Goal: Use online tool/utility: Utilize a website feature to perform a specific function

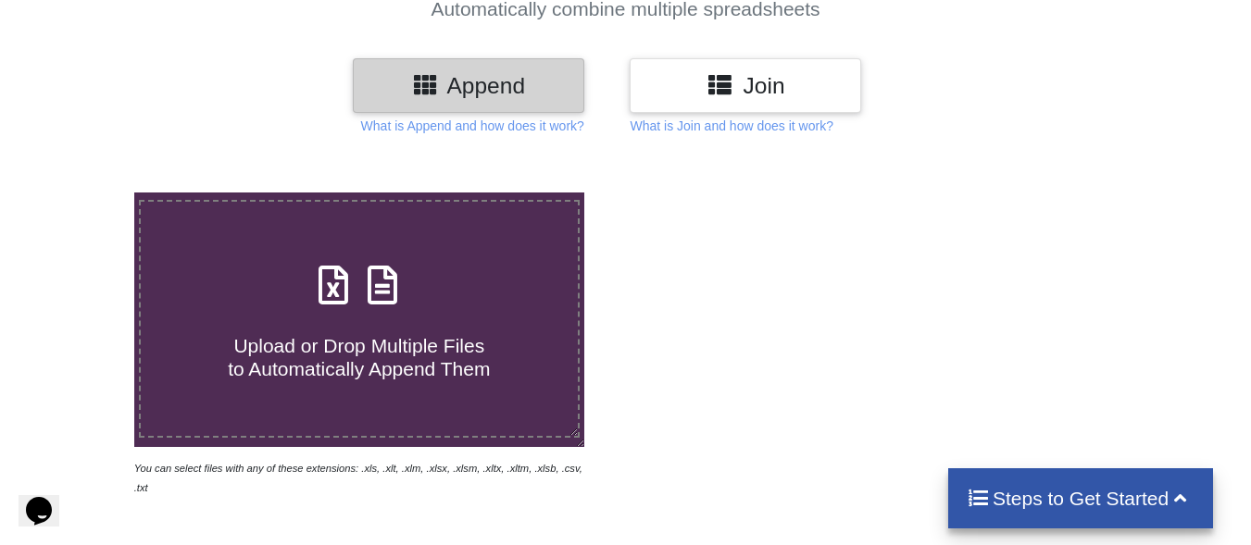
click at [345, 290] on icon at bounding box center [333, 275] width 46 height 39
click at [83, 193] on input "Upload or Drop Multiple Files to Automatically Append Them" at bounding box center [83, 193] width 0 height 0
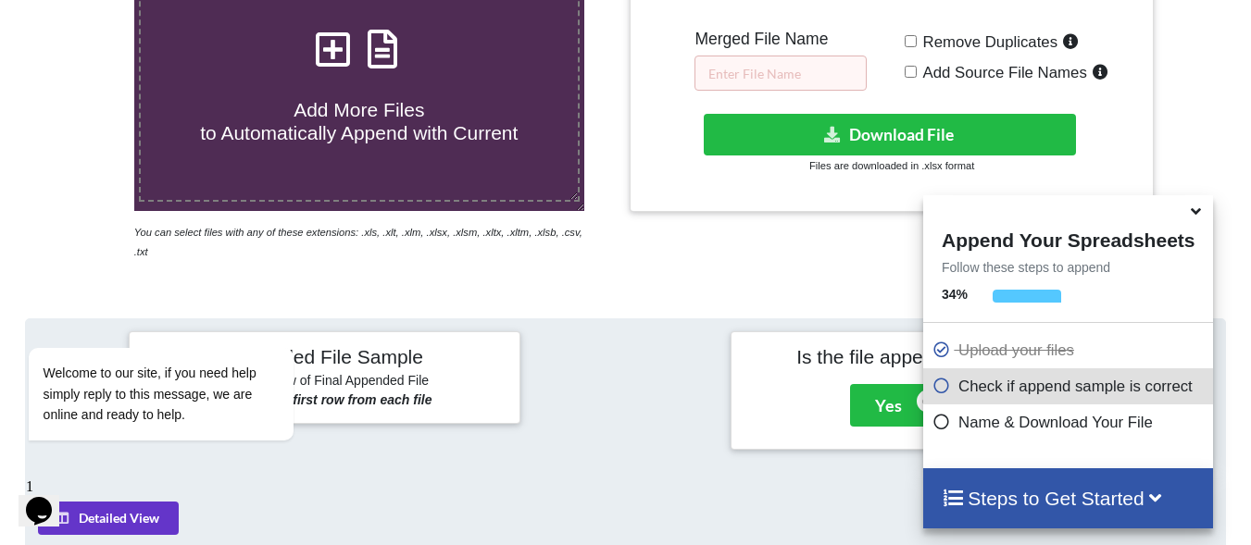
scroll to position [329, 0]
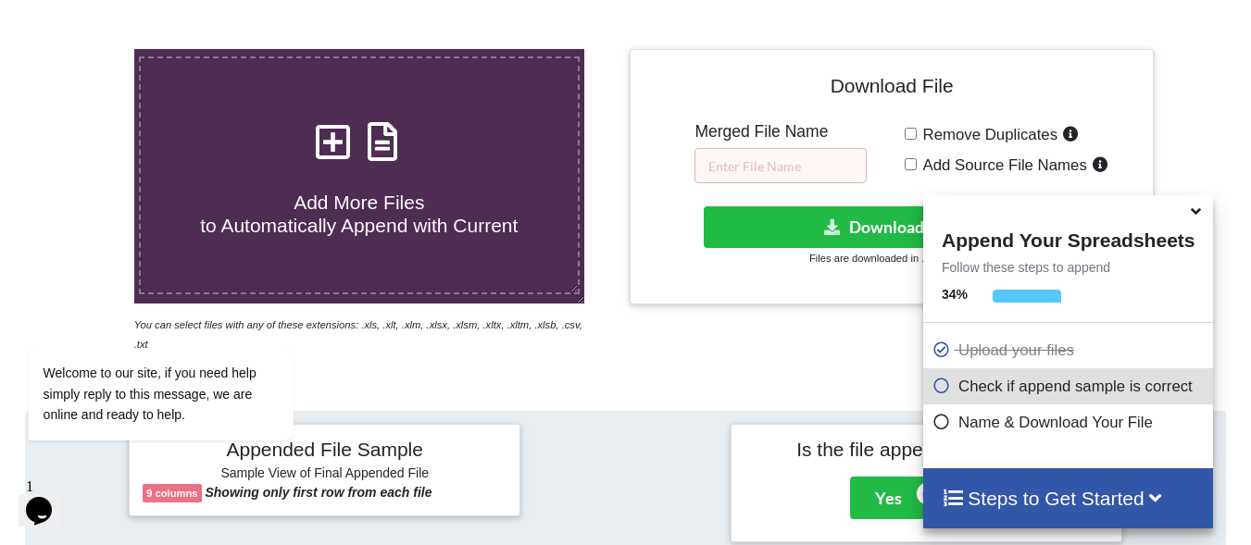
click at [375, 165] on span at bounding box center [359, 143] width 98 height 44
click at [83, 49] on input "Add More Files to Automatically Append with Current" at bounding box center [83, 49] width 0 height 0
type input "C:\fakepath\depart Geo-Hist ICT.csv"
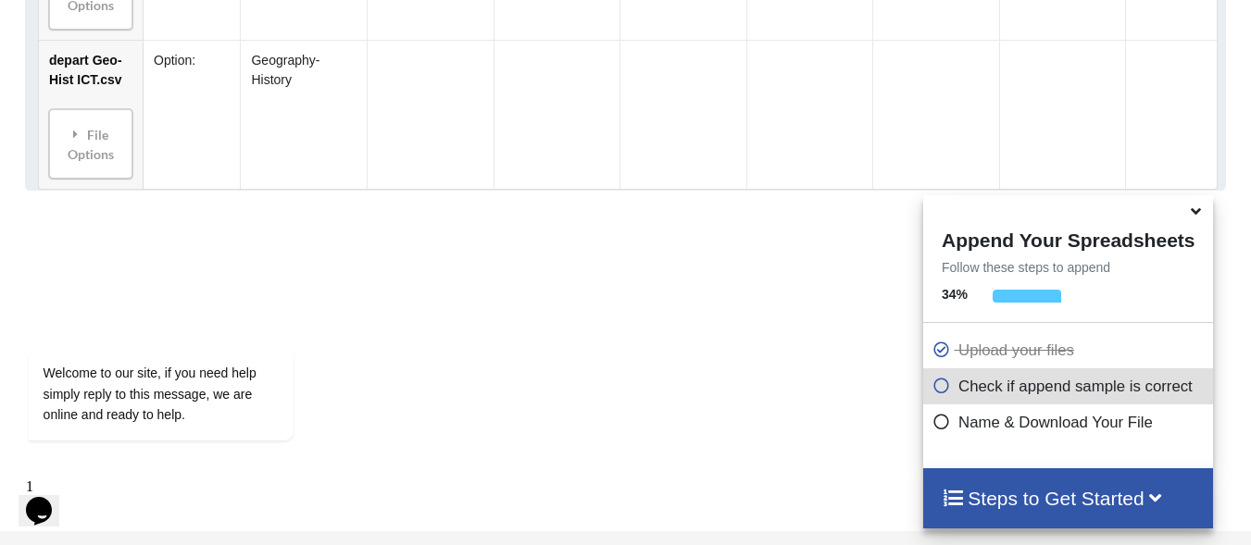
scroll to position [905, 0]
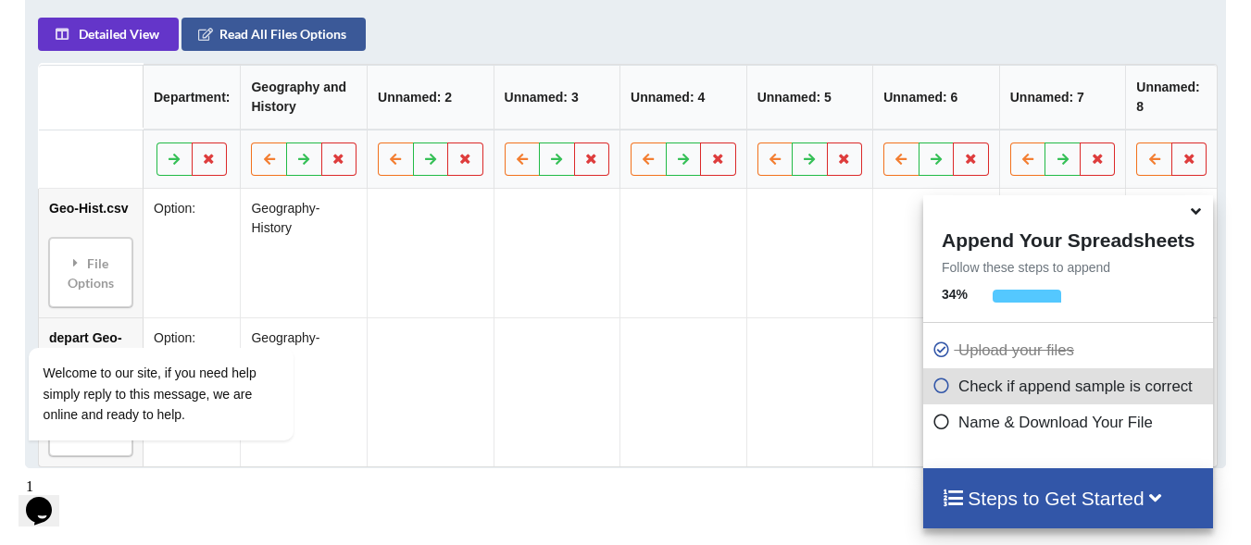
click at [1099, 498] on h4 "Steps to Get Started" at bounding box center [1068, 498] width 253 height 23
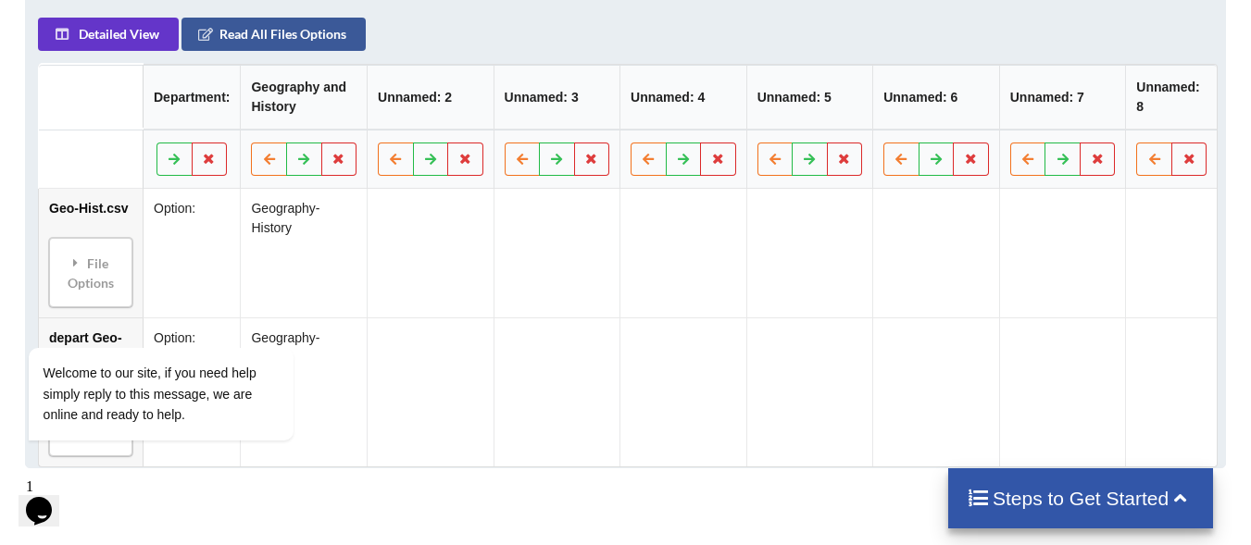
click at [1092, 500] on h4 "Steps to Get Started" at bounding box center [1081, 498] width 229 height 23
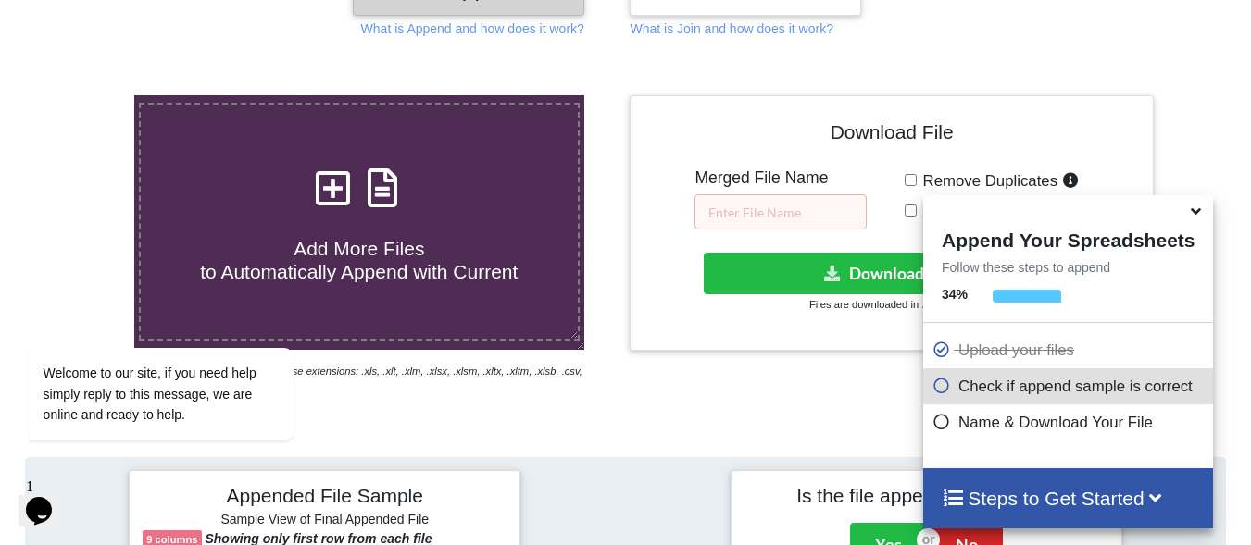
scroll to position [257, 0]
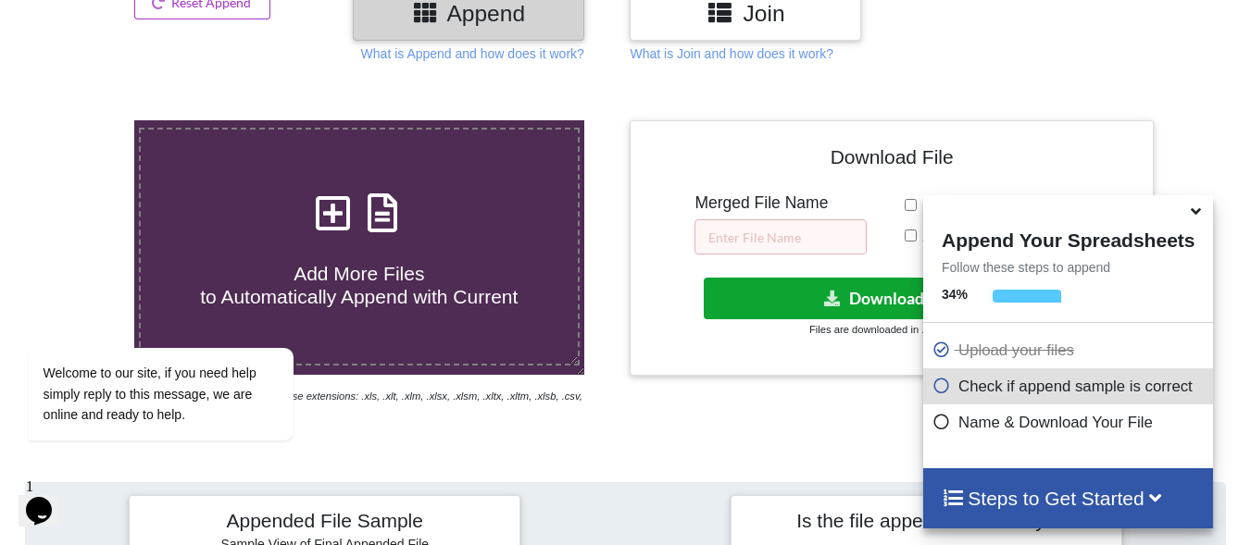
click at [855, 300] on button "Download File" at bounding box center [890, 299] width 372 height 42
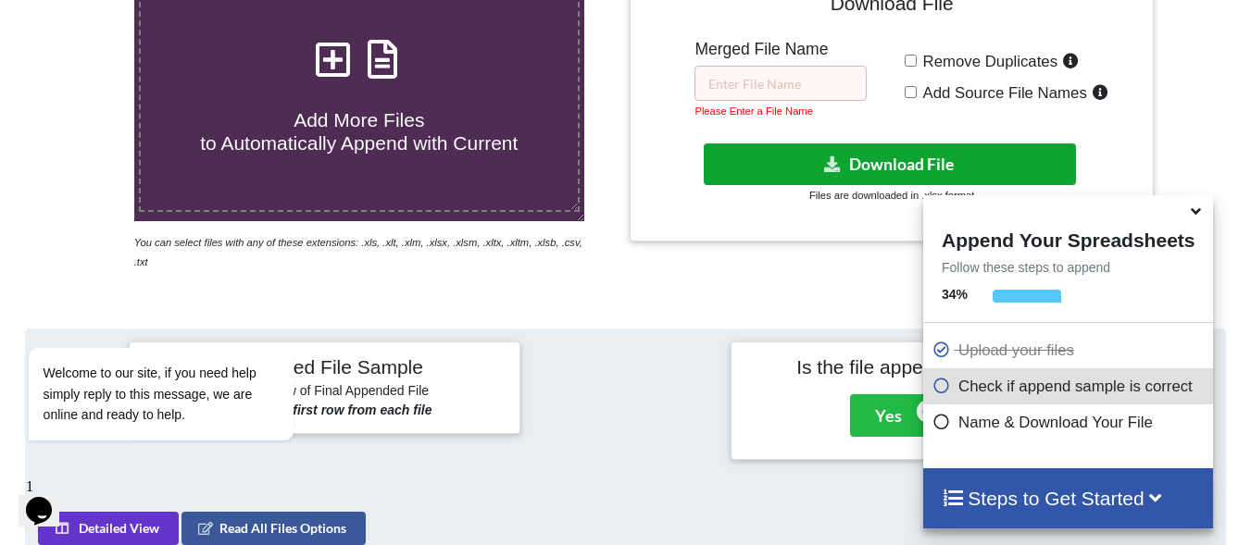
scroll to position [443, 0]
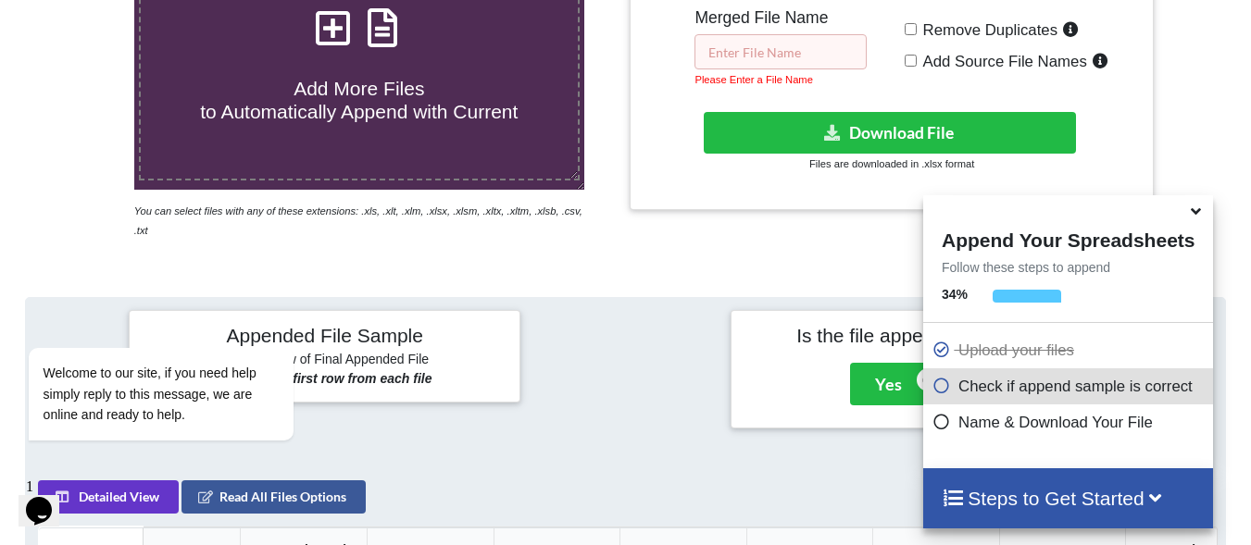
click at [755, 49] on input "text" at bounding box center [780, 51] width 172 height 35
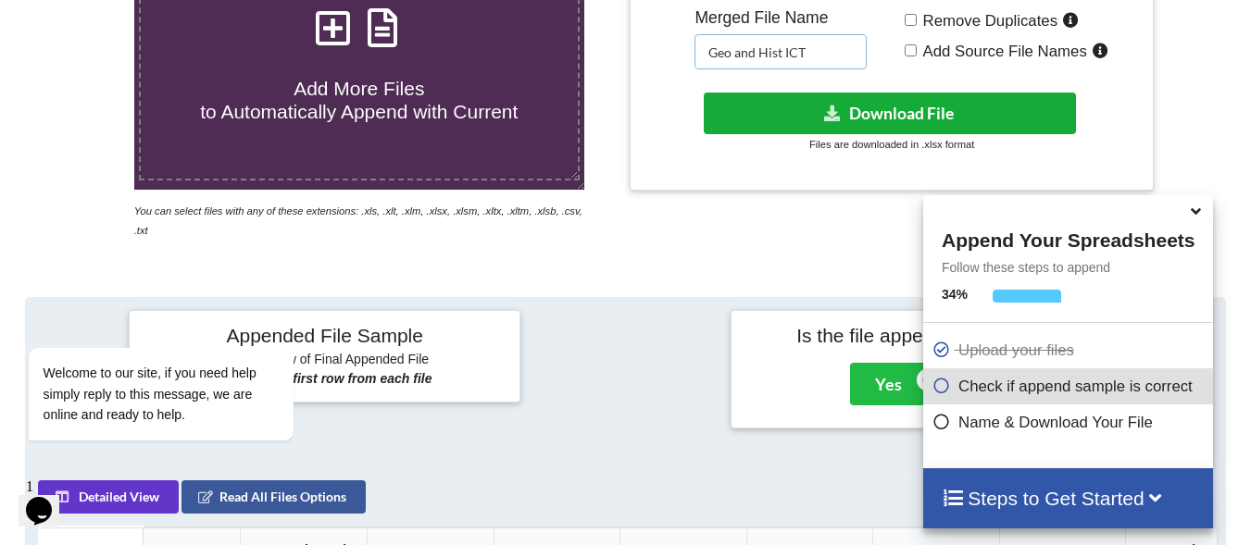
type input "Geo and Hist ICT"
click at [909, 113] on button "Download File" at bounding box center [890, 114] width 372 height 42
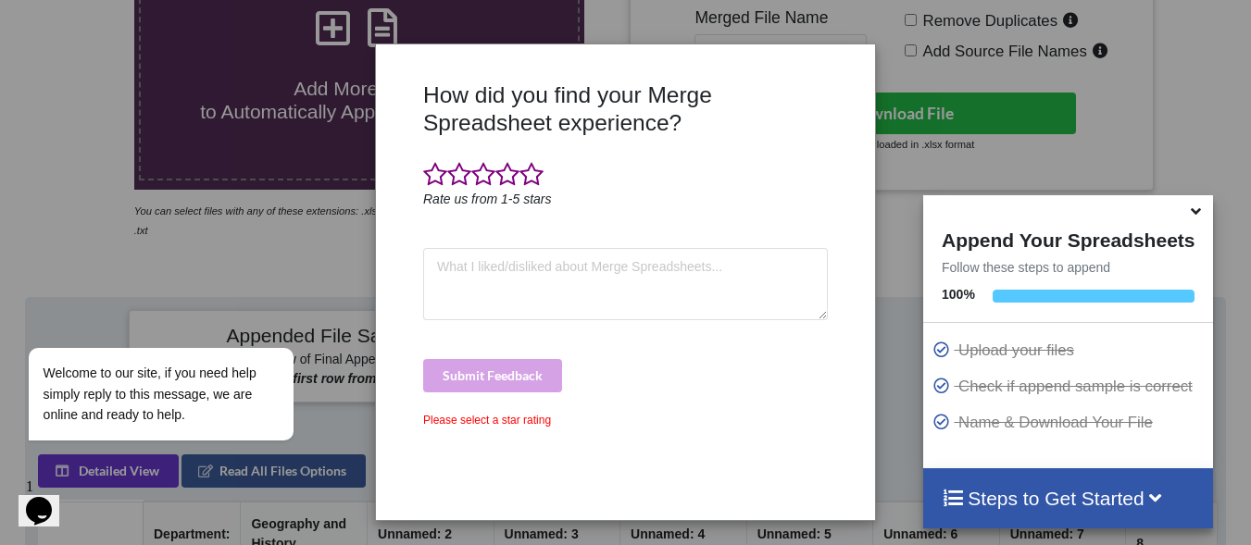
click at [668, 441] on div "How did you find your Merge Spreadsheet experience? Rate us from 1-5 stars Subm…" at bounding box center [625, 293] width 414 height 425
click at [503, 379] on div "Submit Feedback" at bounding box center [625, 375] width 405 height 33
click at [503, 416] on div "Please select a star rating" at bounding box center [625, 420] width 405 height 17
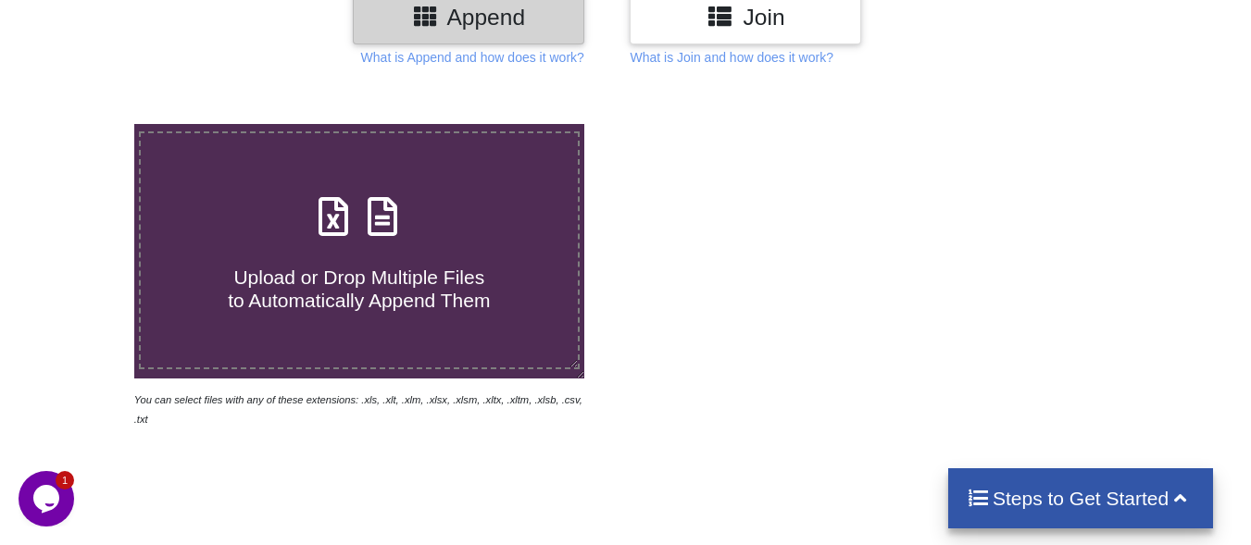
scroll to position [278, 0]
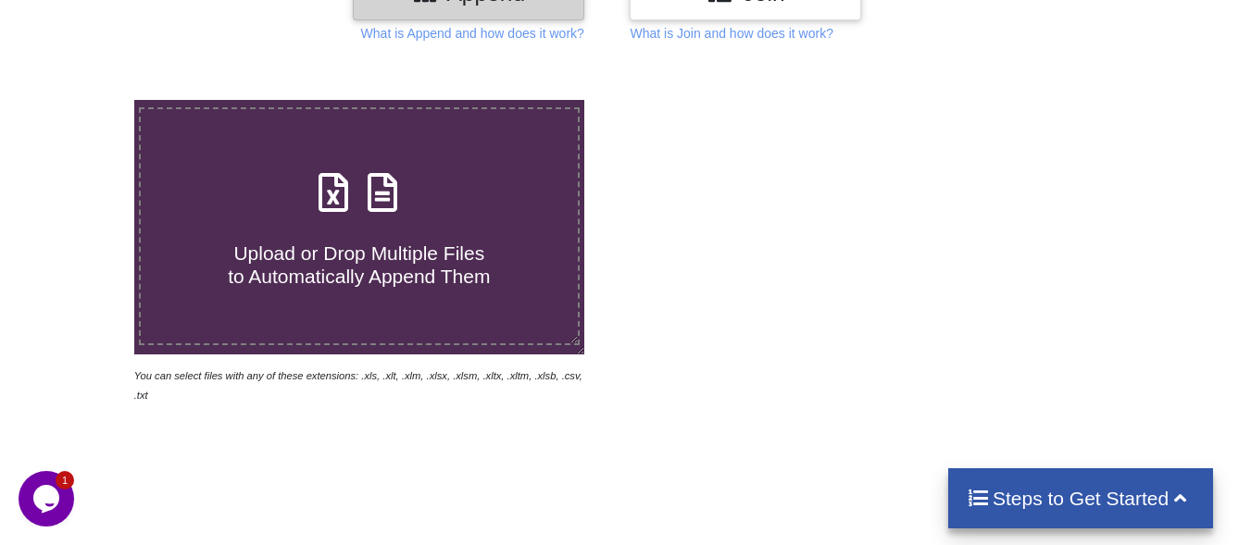
click at [331, 203] on icon at bounding box center [333, 183] width 46 height 39
click at [83, 100] on input "Upload or Drop Multiple Files to Automatically Append Them" at bounding box center [83, 100] width 0 height 0
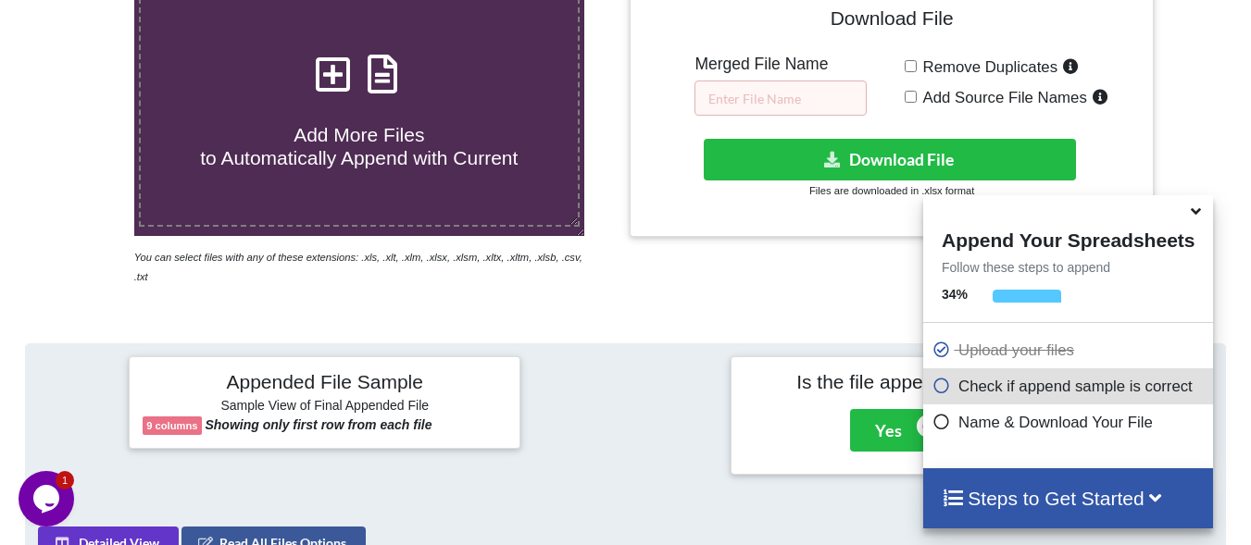
scroll to position [257, 0]
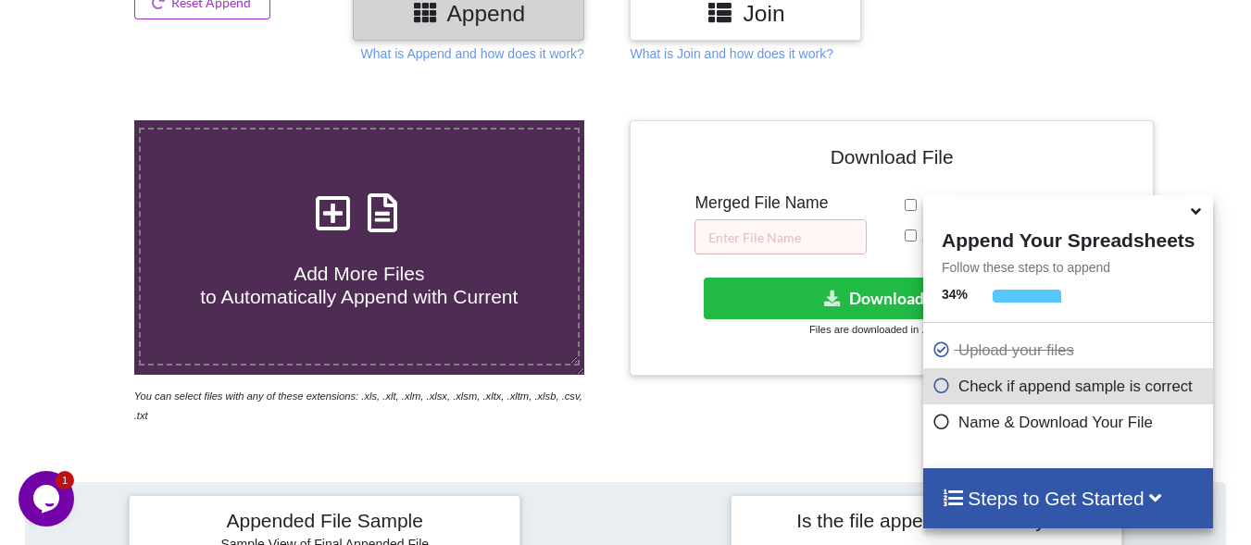
click at [333, 206] on icon at bounding box center [333, 203] width 46 height 39
click at [83, 120] on input "Add More Files to Automatically Append with Current" at bounding box center [83, 120] width 0 height 0
type input "C:\fakepath\Engl-French.csv"
click at [1090, 500] on h4 "Steps to Get Started" at bounding box center [1068, 498] width 253 height 23
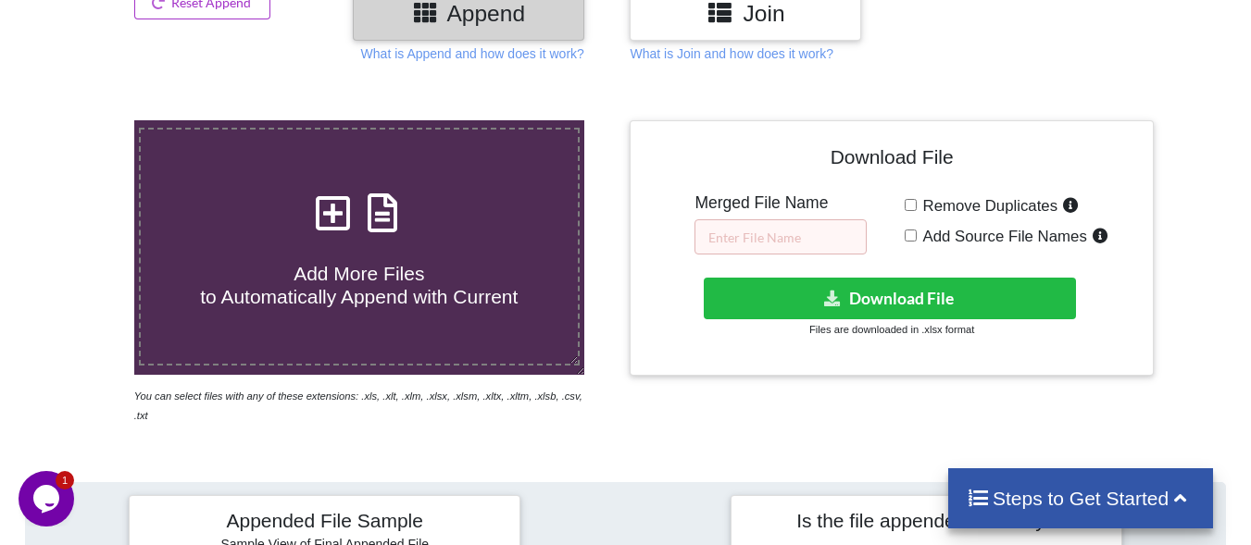
click at [1103, 500] on h4 "Steps to Get Started" at bounding box center [1081, 498] width 229 height 23
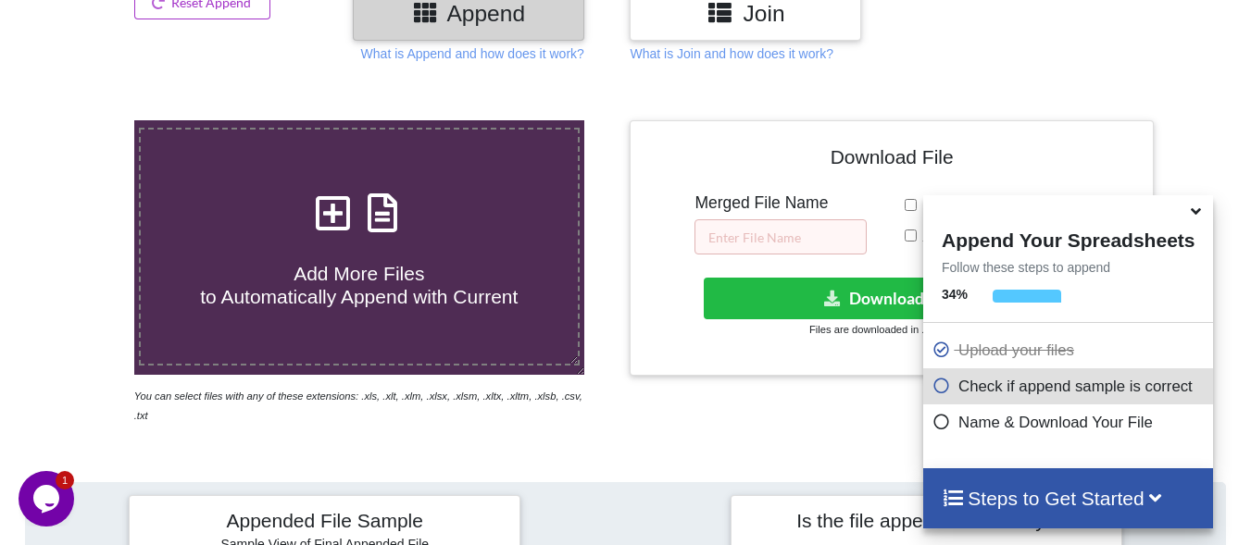
click at [1107, 495] on h4 "Steps to Get Started" at bounding box center [1068, 498] width 253 height 23
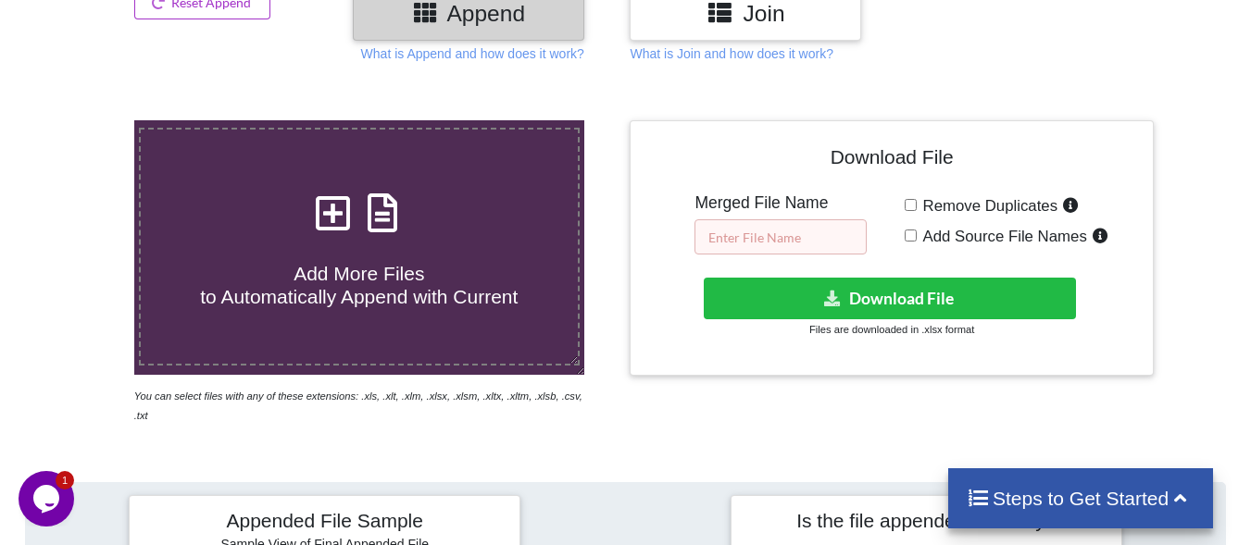
click at [745, 243] on input "text" at bounding box center [780, 236] width 172 height 35
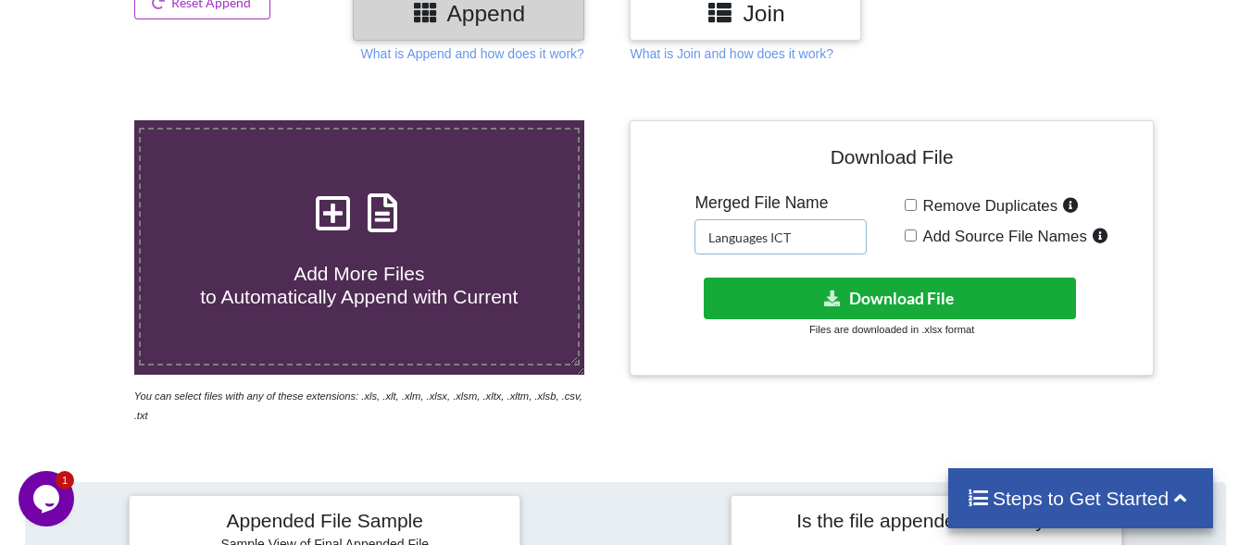
type input "Languages ICT"
click at [889, 305] on button "Download File" at bounding box center [890, 299] width 372 height 42
